Goal: Task Accomplishment & Management: Manage account settings

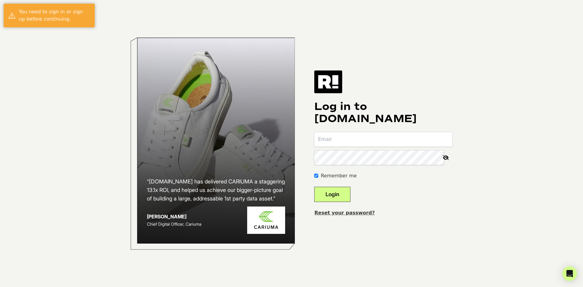
type input "[PERSON_NAME][EMAIL_ADDRESS][DOMAIN_NAME]"
click at [343, 191] on button "Login" at bounding box center [332, 194] width 36 height 15
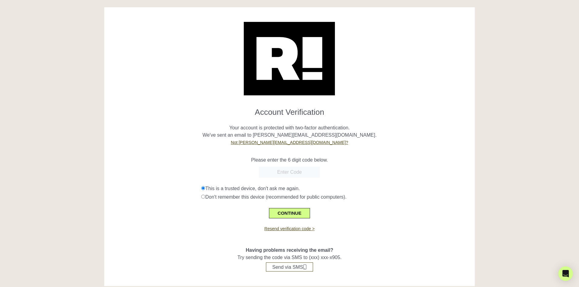
click at [269, 169] on input "text" at bounding box center [289, 172] width 61 height 11
paste input "388331"
type input "388331"
click at [287, 217] on button "CONTINUE" at bounding box center [289, 213] width 41 height 10
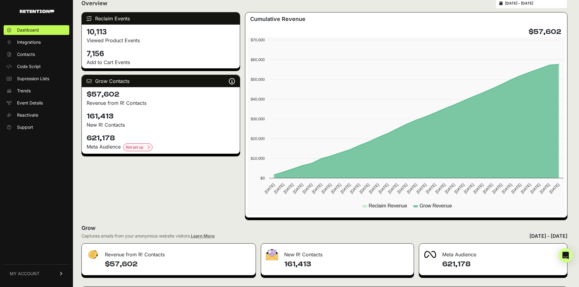
scroll to position [219, 0]
